Goal: Task Accomplishment & Management: Manage account settings

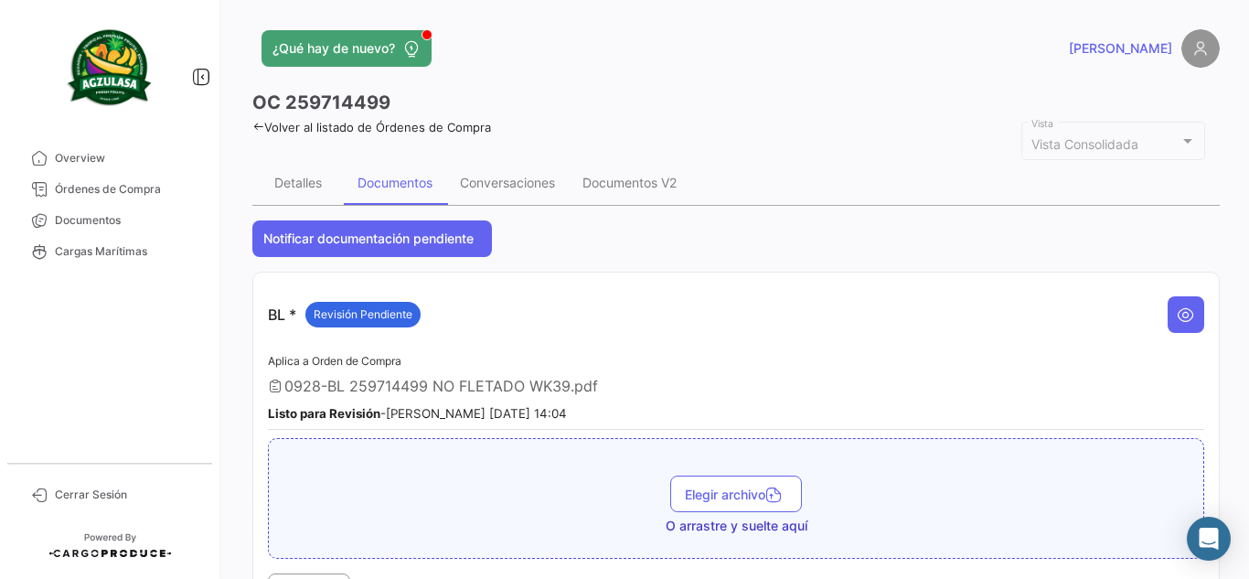
scroll to position [823, 0]
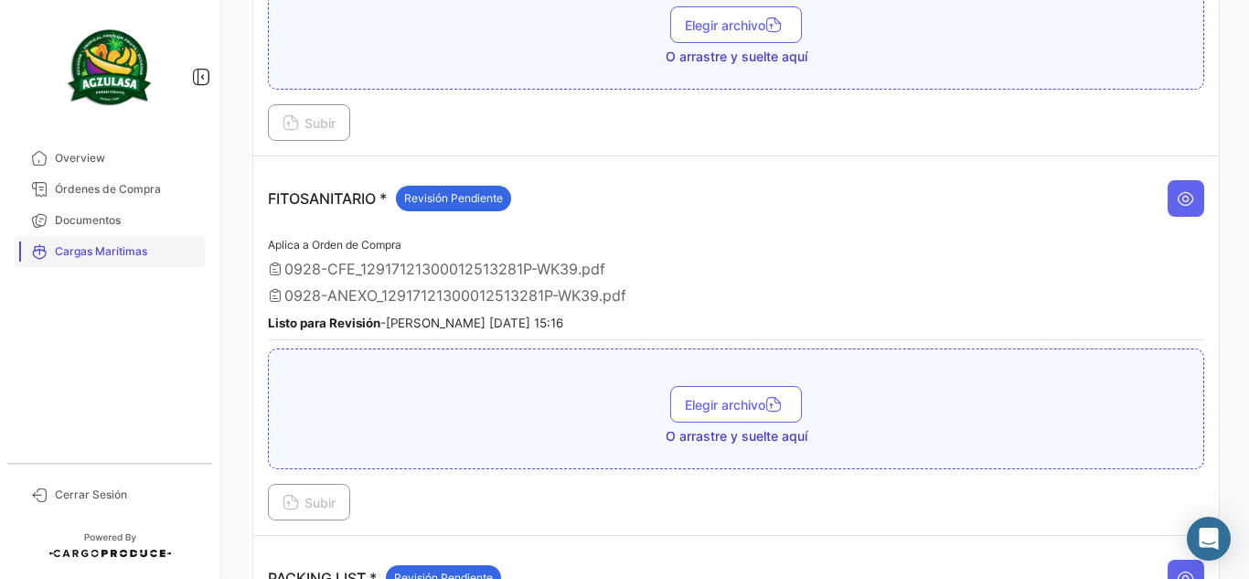
click at [105, 215] on span "Documentos" at bounding box center [126, 220] width 143 height 16
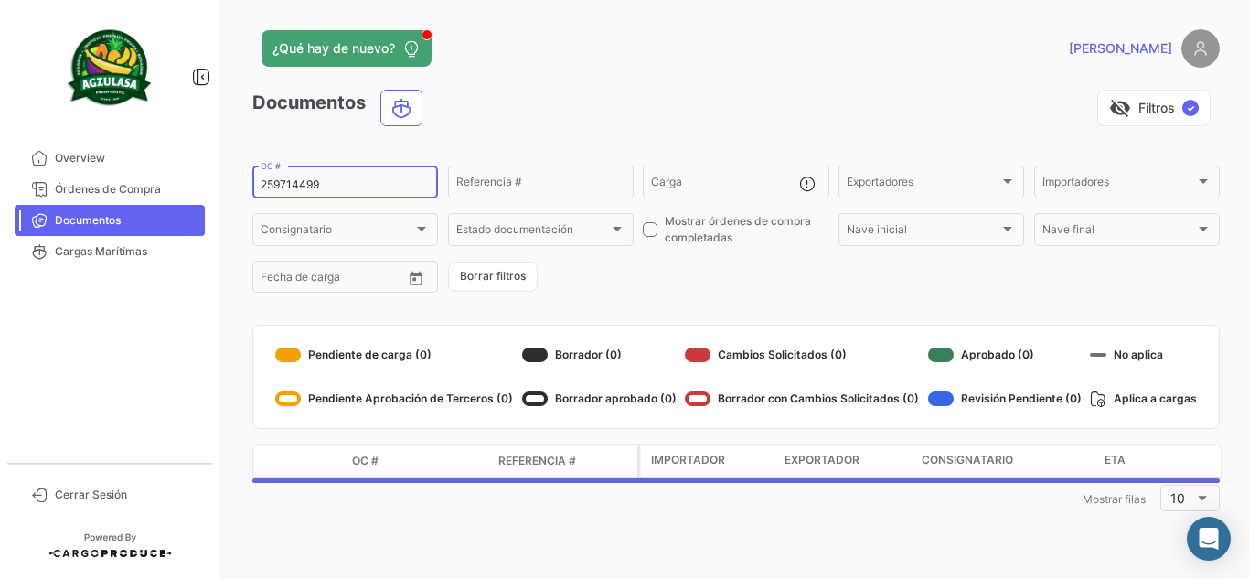
click at [310, 184] on input "259714499" at bounding box center [345, 184] width 169 height 13
paste input "GQL0416023"
click at [521, 103] on div "visibility_off Filtros ✓" at bounding box center [828, 108] width 782 height 37
click at [388, 177] on div "GQL0416023 OC #" at bounding box center [345, 181] width 169 height 36
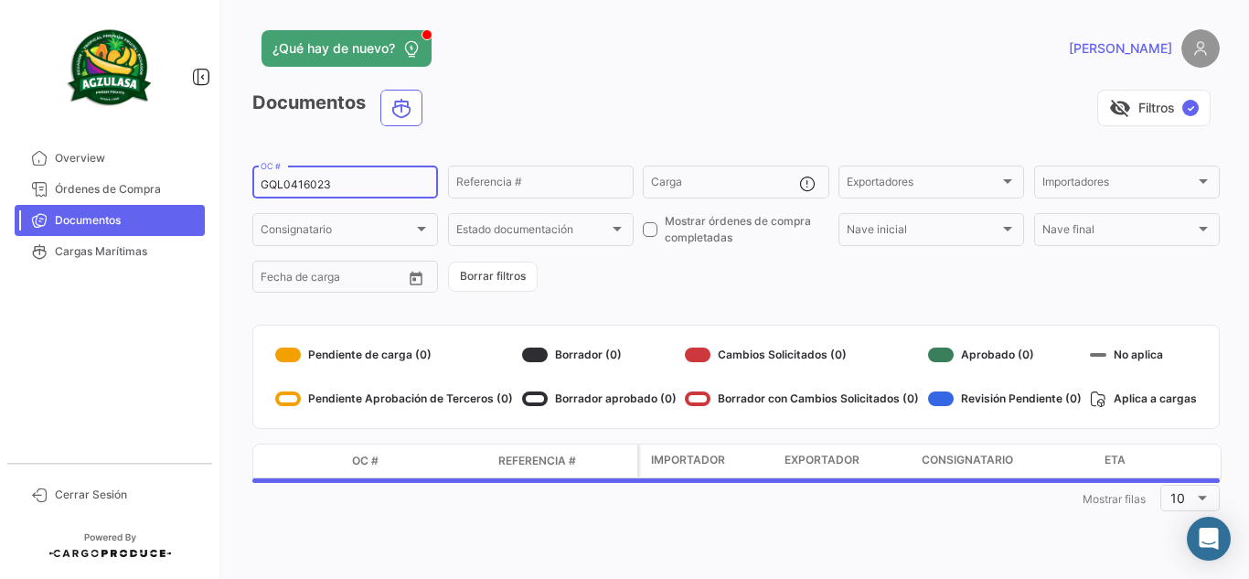
type input "GQL0416023"
click at [599, 124] on div "visibility_off Filtros ✓" at bounding box center [828, 108] width 782 height 37
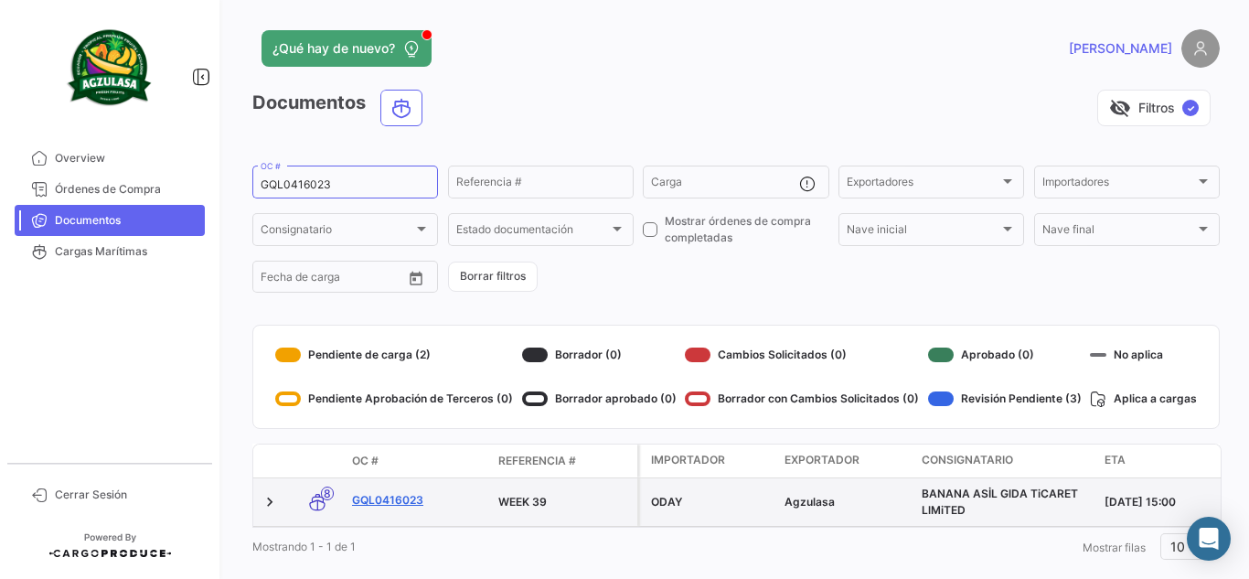
click at [411, 505] on link "GQL0416023" at bounding box center [418, 500] width 132 height 16
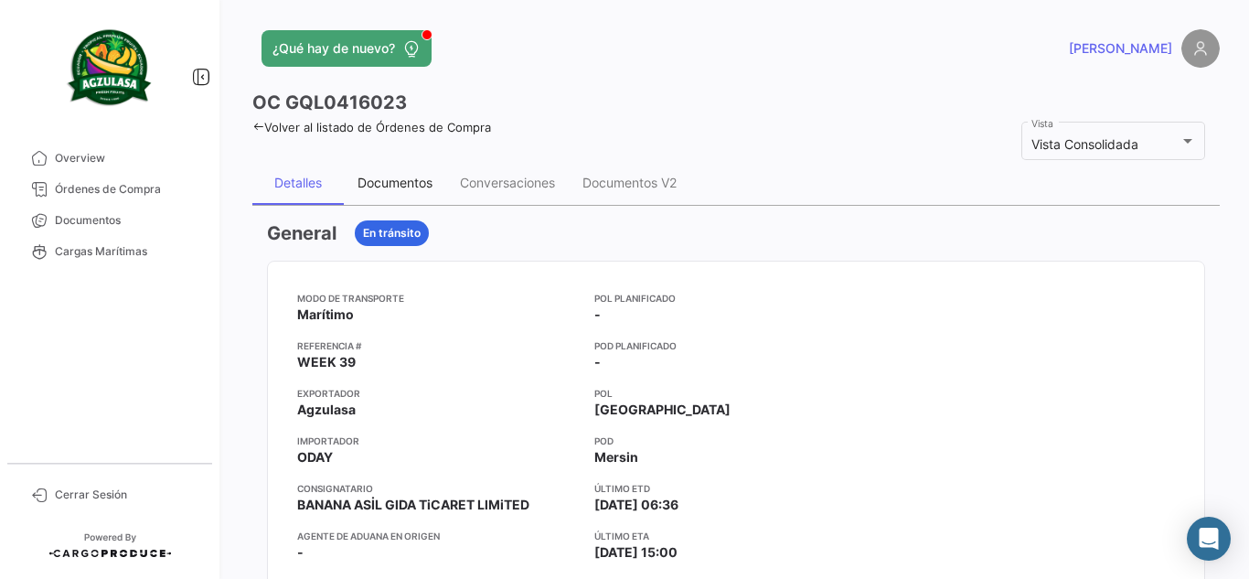
click at [408, 178] on div "Documentos" at bounding box center [394, 183] width 75 height 16
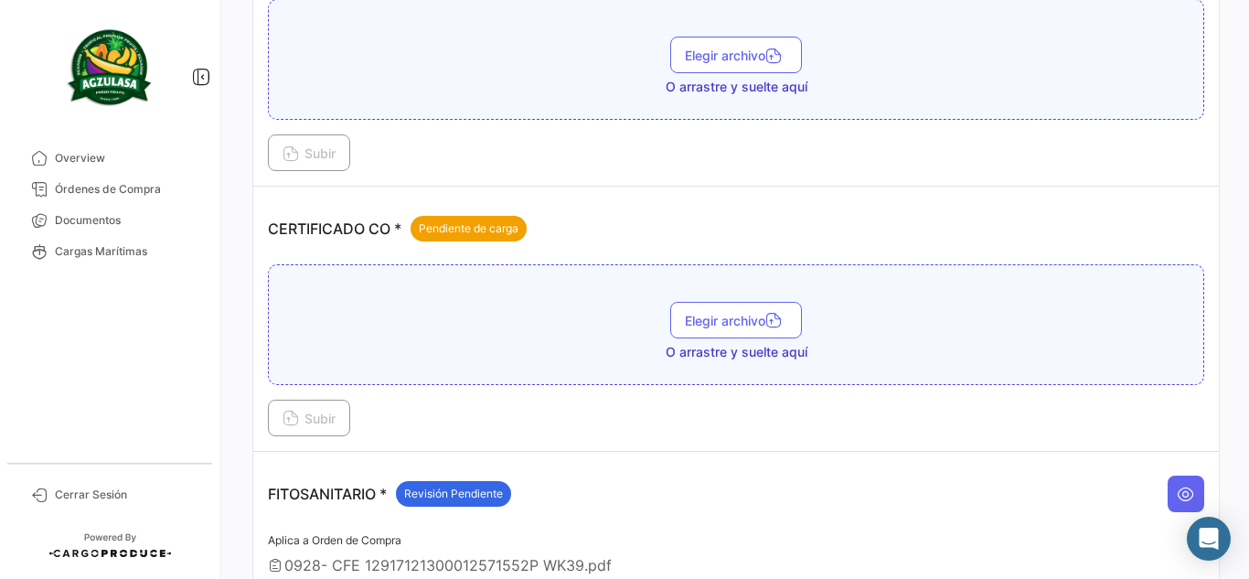
scroll to position [548, 0]
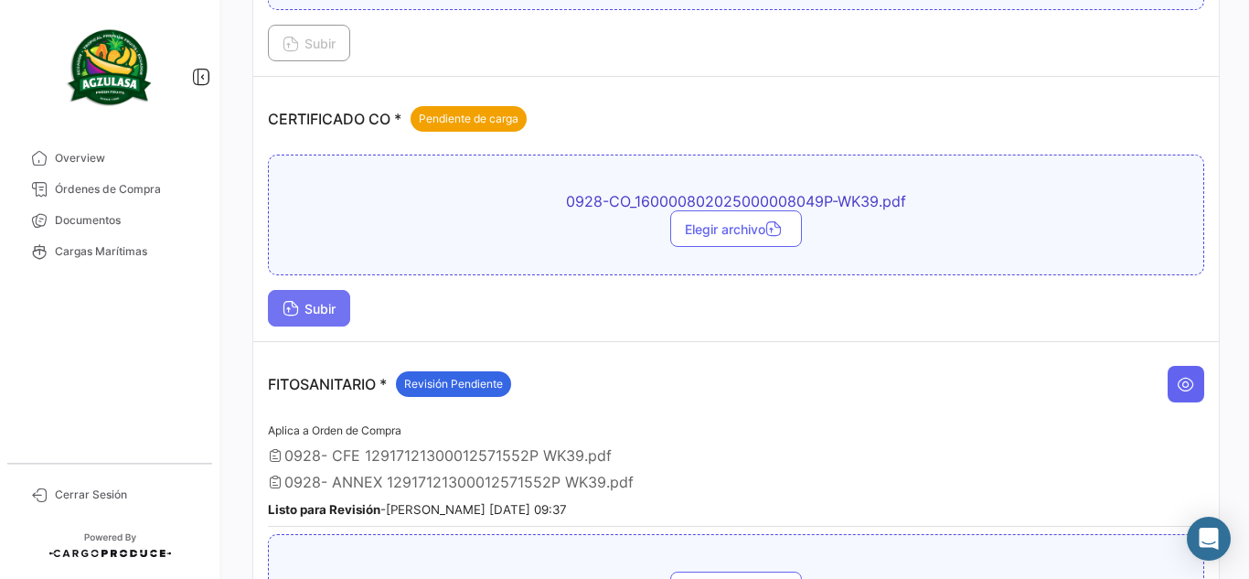
click at [303, 306] on span "Subir" at bounding box center [308, 309] width 53 height 16
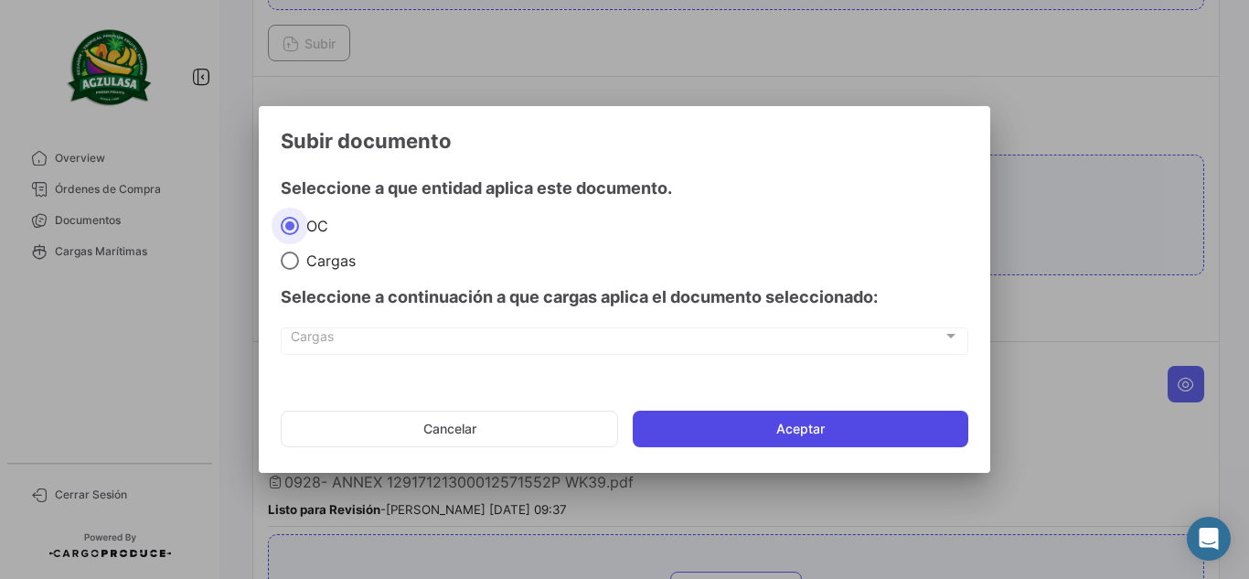
click at [802, 415] on button "Aceptar" at bounding box center [800, 428] width 335 height 37
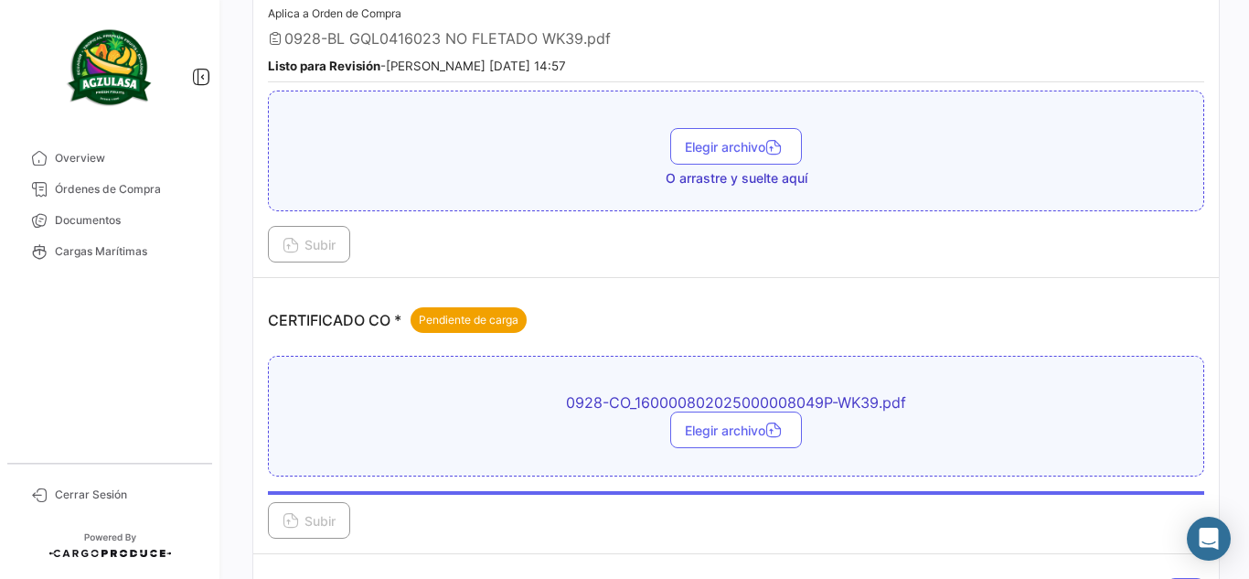
scroll to position [457, 0]
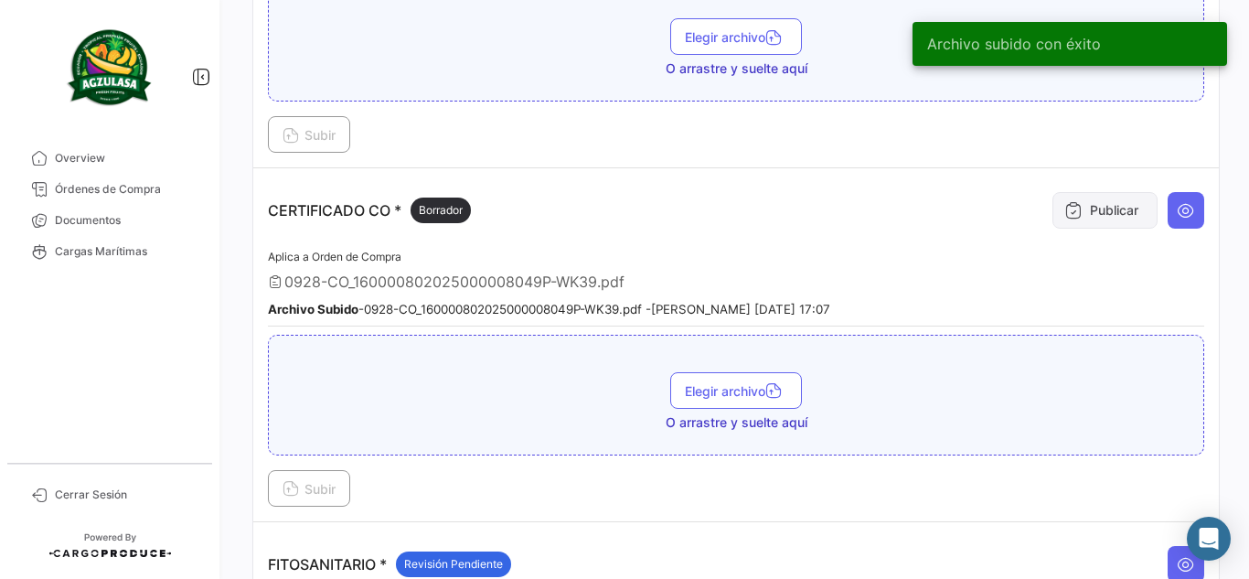
click at [1091, 211] on button "Publicar" at bounding box center [1104, 210] width 105 height 37
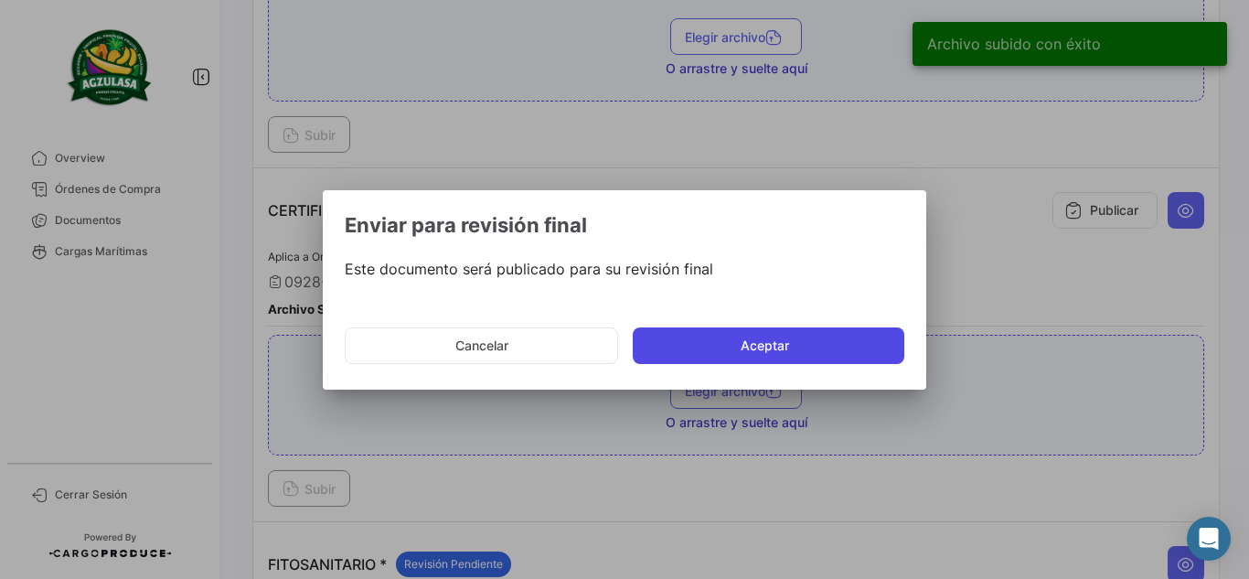
click at [749, 350] on button "Aceptar" at bounding box center [768, 345] width 271 height 37
